Goal: Task Accomplishment & Management: Manage account settings

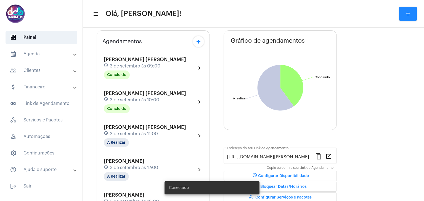
scroll to position [55, 0]
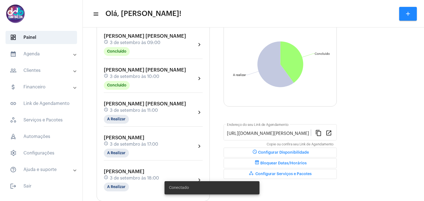
click at [146, 104] on span "[PERSON_NAME] [PERSON_NAME]" at bounding box center [145, 104] width 82 height 5
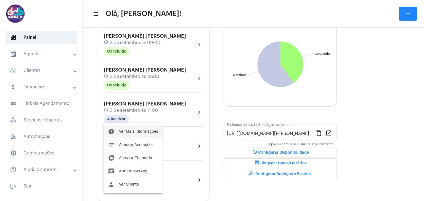
click at [135, 129] on button "info Ver Mais Informações" at bounding box center [132, 131] width 59 height 13
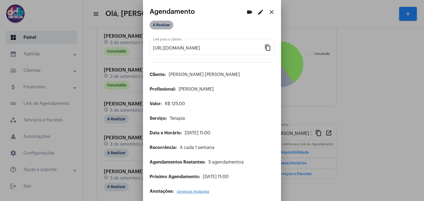
click at [163, 22] on mat-chip "A Realizar" at bounding box center [162, 25] width 24 height 9
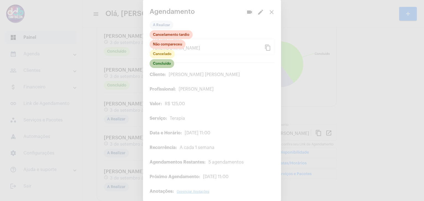
click at [164, 62] on mat-chip "Concluído" at bounding box center [162, 63] width 25 height 9
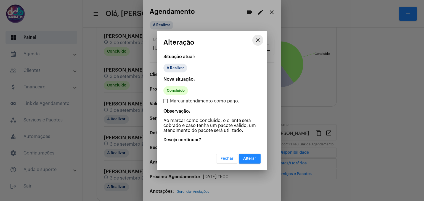
click at [258, 43] on mat-icon "close" at bounding box center [257, 40] width 7 height 7
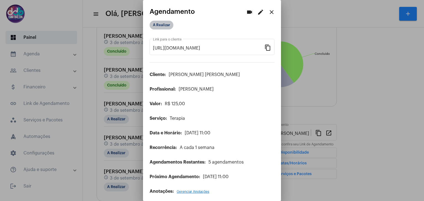
click at [164, 23] on mat-chip "A Realizar" at bounding box center [162, 25] width 24 height 9
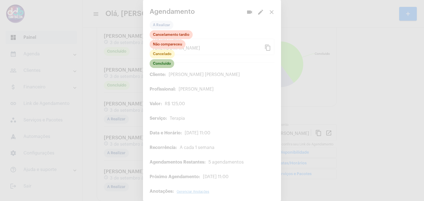
click at [162, 62] on mat-chip "Concluído" at bounding box center [162, 63] width 25 height 9
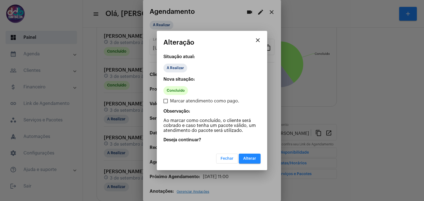
click at [244, 155] on button "Alterar" at bounding box center [250, 159] width 22 height 10
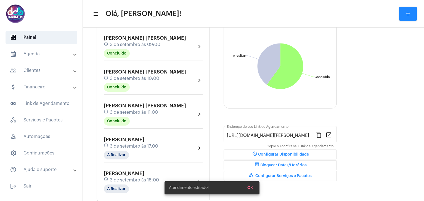
scroll to position [68, 0]
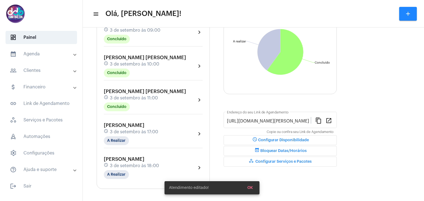
click at [144, 125] on span "[PERSON_NAME]" at bounding box center [124, 125] width 41 height 5
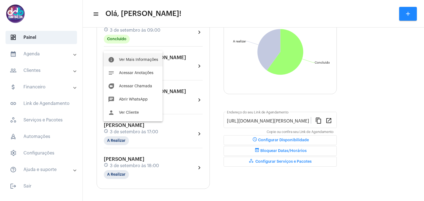
click at [131, 64] on button "info Ver Mais Informações" at bounding box center [132, 59] width 59 height 13
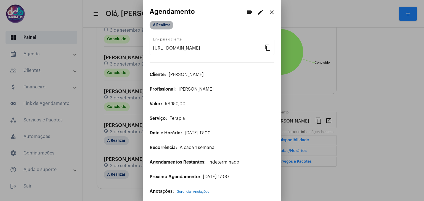
click at [159, 28] on mat-chip "A Realizar" at bounding box center [162, 25] width 24 height 9
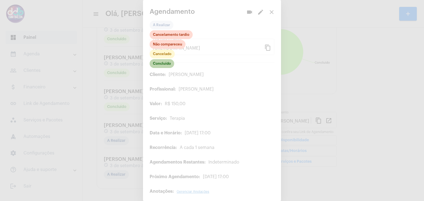
click at [167, 67] on mat-chip "Concluído" at bounding box center [162, 63] width 25 height 9
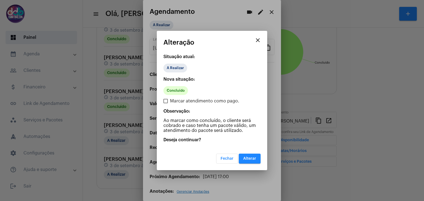
click at [246, 158] on span "Alterar" at bounding box center [249, 159] width 13 height 4
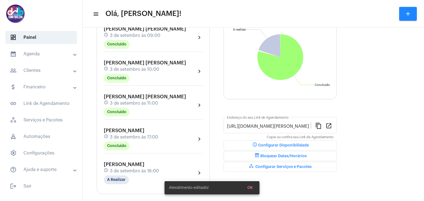
scroll to position [68, 0]
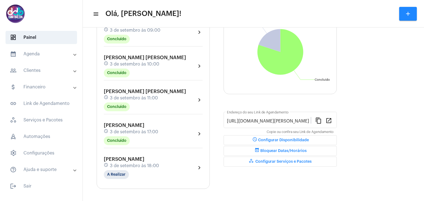
click at [138, 168] on div "[PERSON_NAME] schedule 3 de setembro às 18:00 A Realizar" at bounding box center [131, 168] width 55 height 23
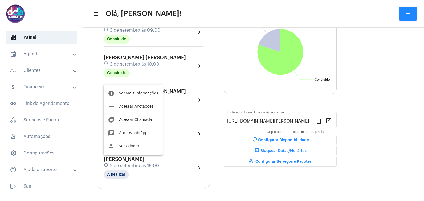
click at [36, 73] on div at bounding box center [212, 100] width 424 height 201
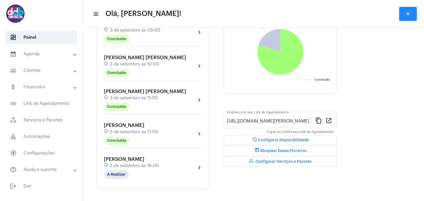
click at [37, 72] on mat-panel-title "people_outline Clientes" at bounding box center [42, 70] width 64 height 7
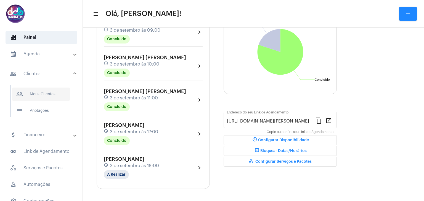
click at [49, 92] on span "people_outline Meus Clientes" at bounding box center [41, 94] width 58 height 13
